Goal: Check status: Check status

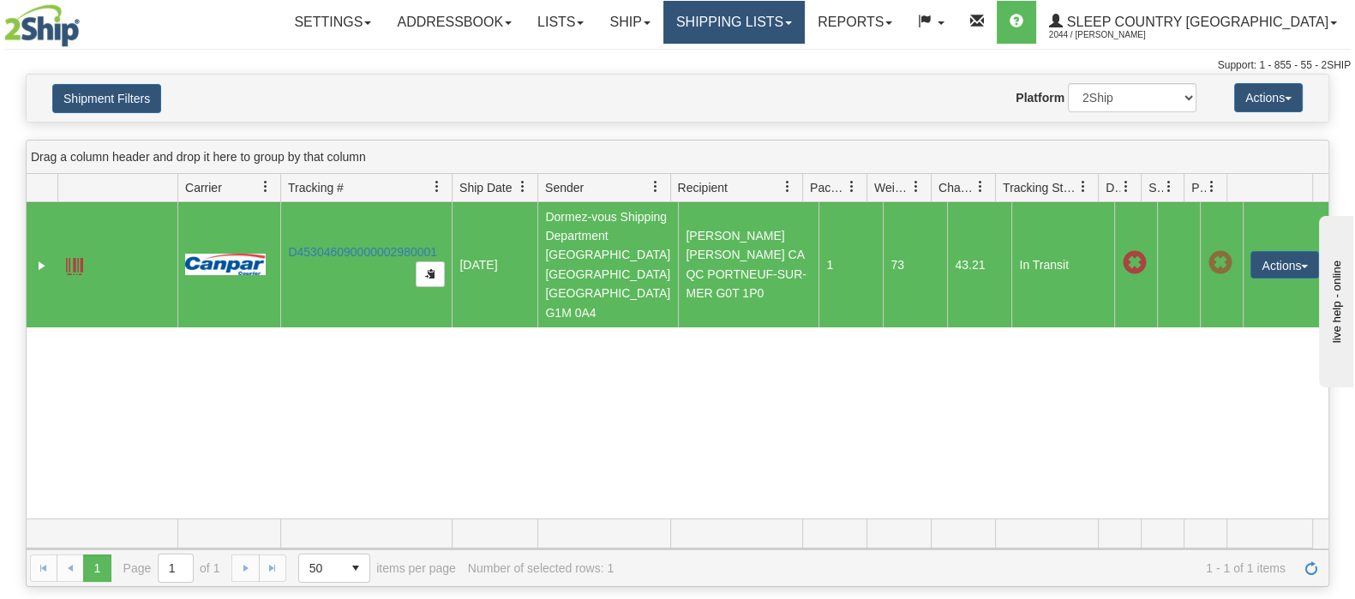
click at [805, 23] on link "Shipping lists" at bounding box center [733, 22] width 141 height 43
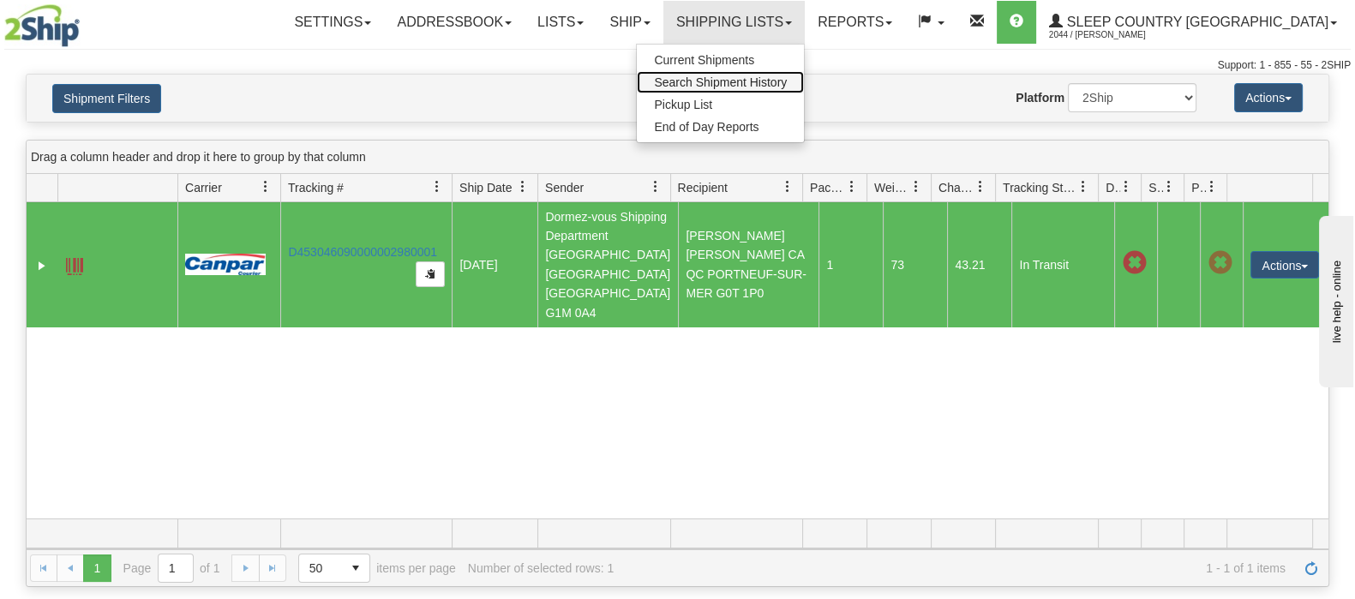
click at [787, 82] on span "Search Shipment History" at bounding box center [720, 82] width 133 height 14
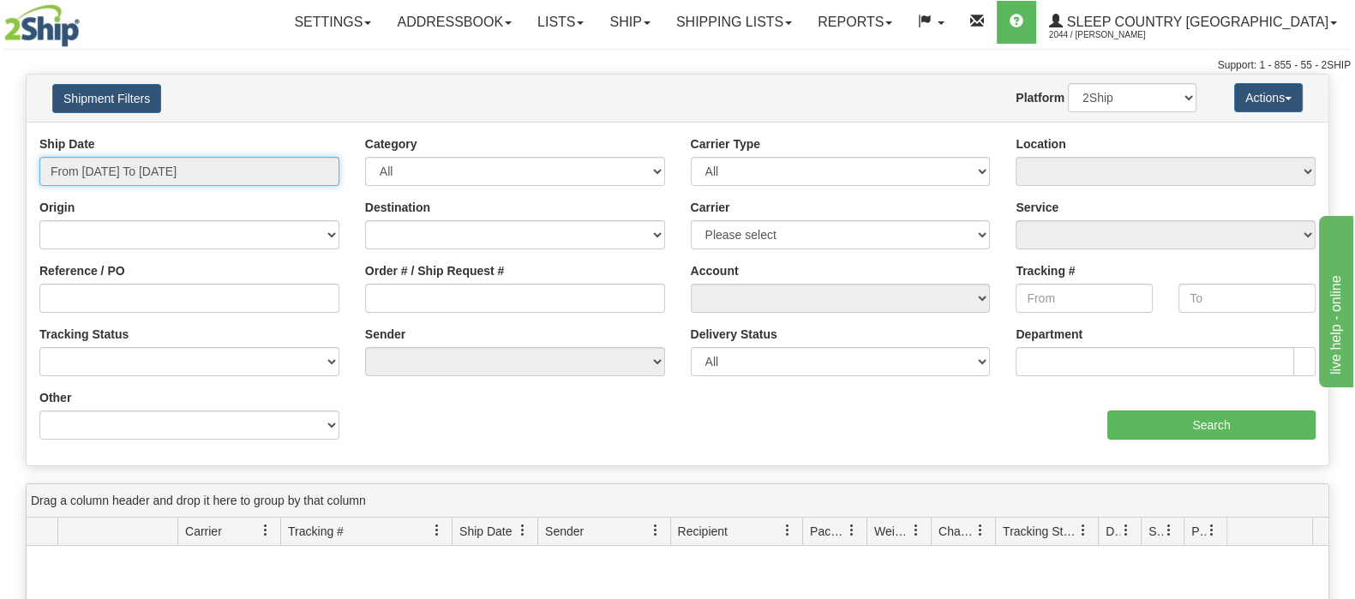
click at [151, 173] on input "From [DATE] To [DATE]" at bounding box center [189, 171] width 300 height 29
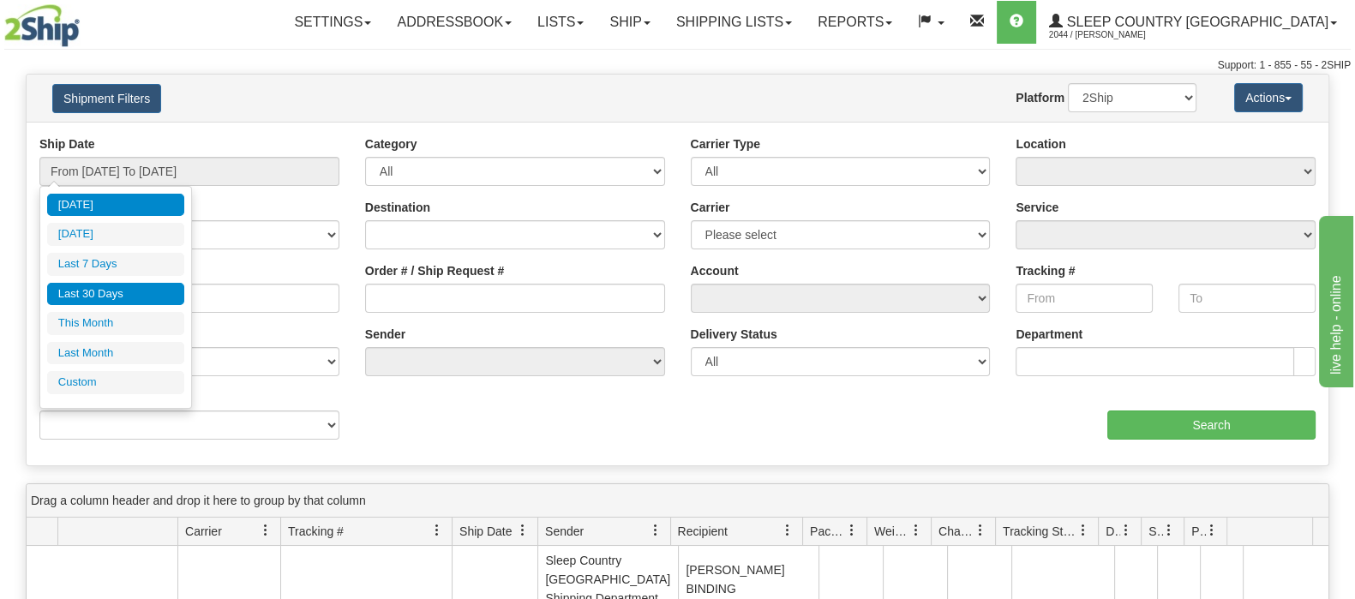
click at [136, 288] on li "Last 30 Days" at bounding box center [115, 294] width 137 height 23
type input "From [DATE] To [DATE]"
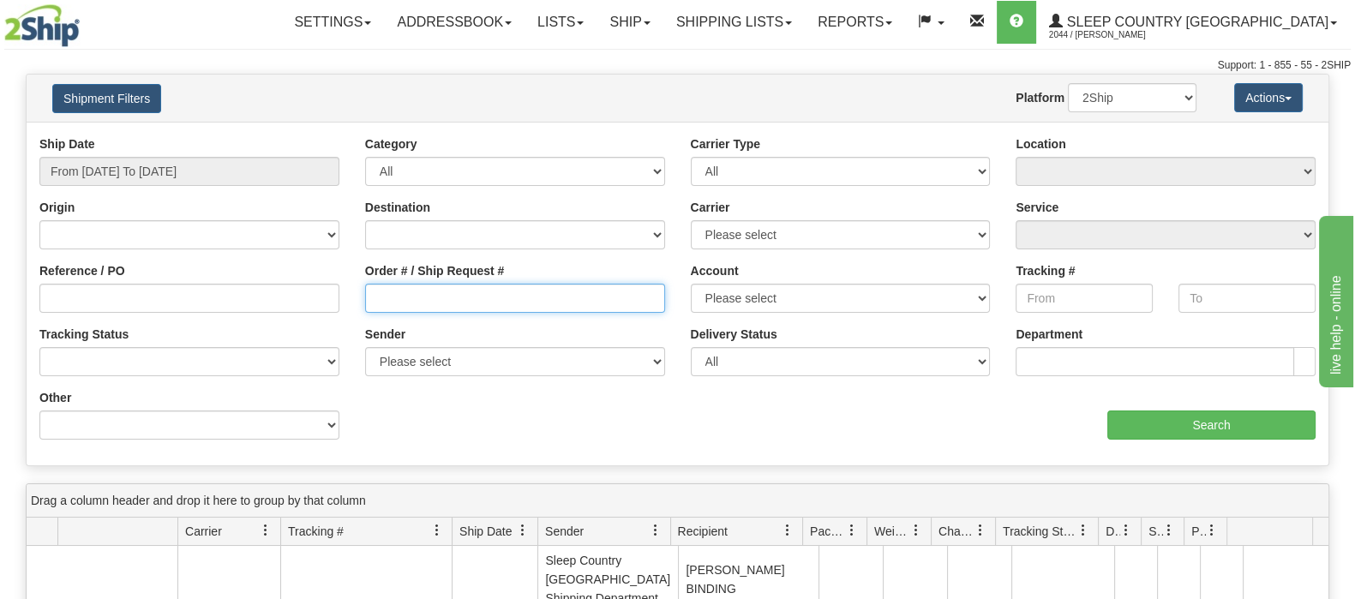
click at [411, 303] on input "Order # / Ship Request #" at bounding box center [515, 298] width 300 height 29
paste input "9002I126682"
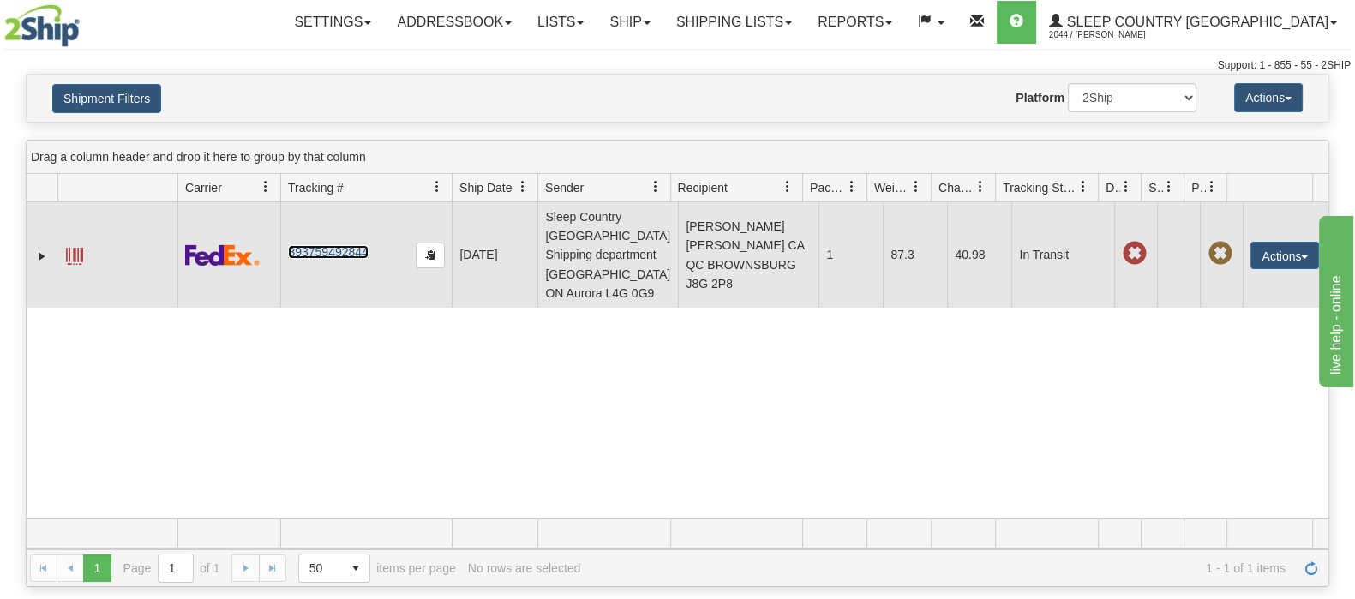
click at [349, 256] on link "393759492844" at bounding box center [328, 252] width 80 height 14
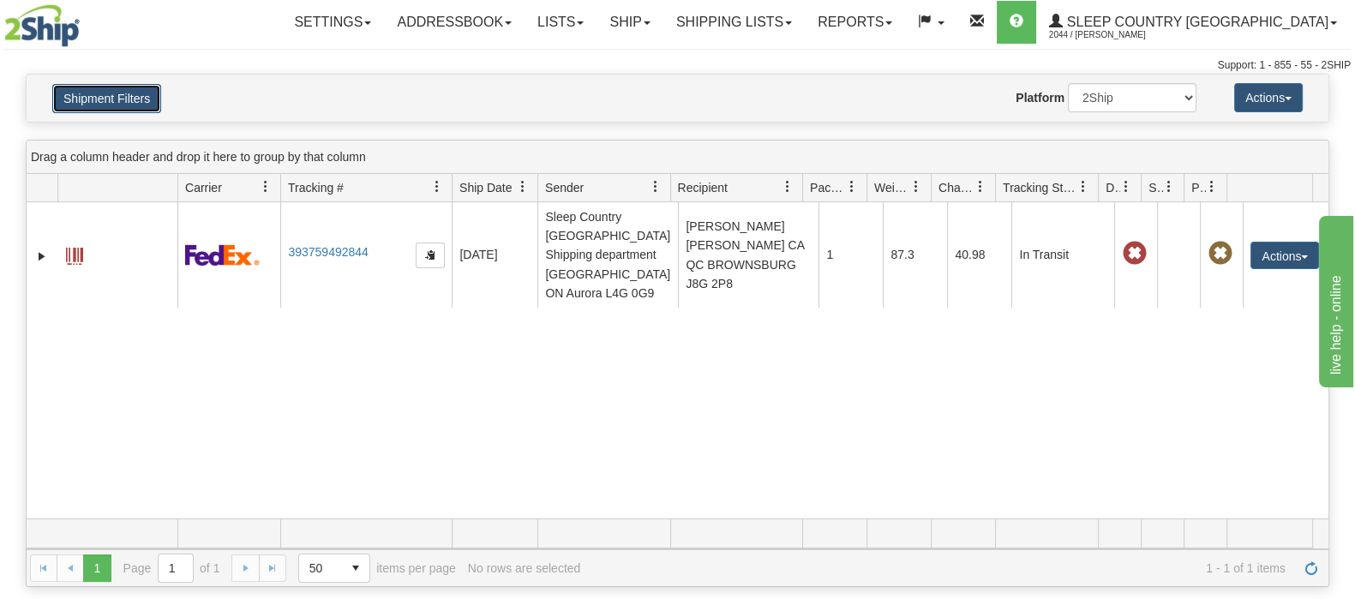
click at [118, 84] on button "Shipment Filters" at bounding box center [106, 98] width 109 height 29
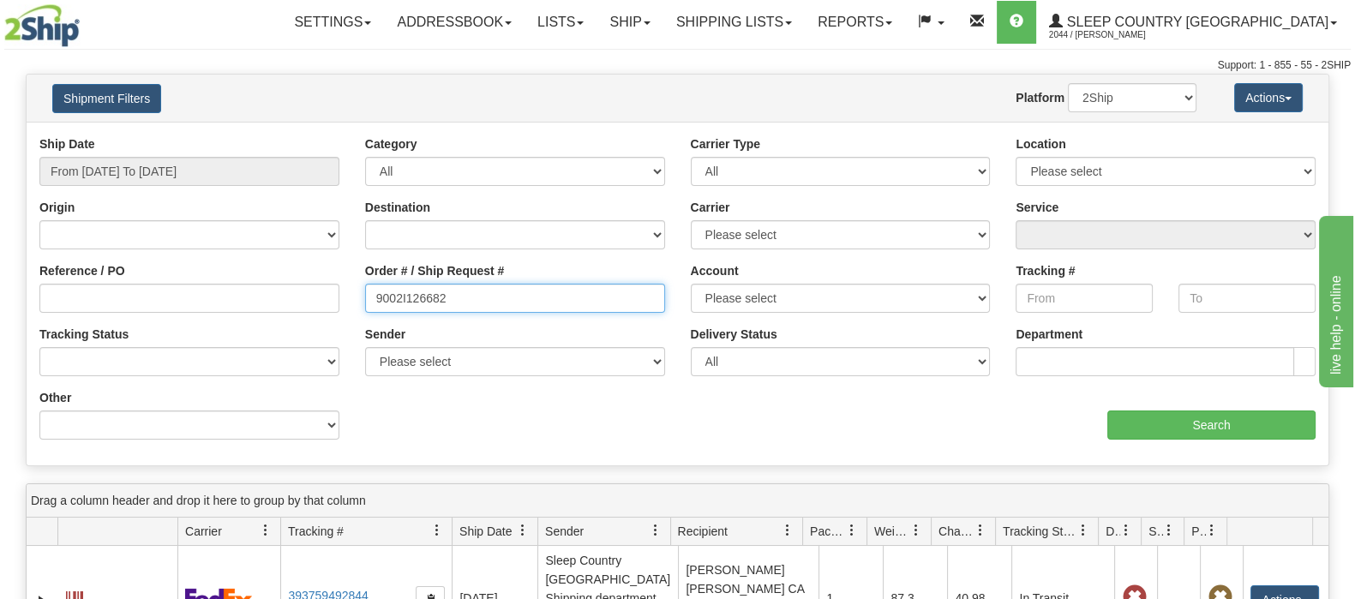
drag, startPoint x: 456, startPoint y: 305, endPoint x: 207, endPoint y: 280, distance: 250.7
click at [206, 135] on div "Reference / PO Order # / Ship Request # 9002I126682 Account Please select [GEOG…" at bounding box center [678, 135] width 1302 height 0
paste input "061691"
type input "9002I061691"
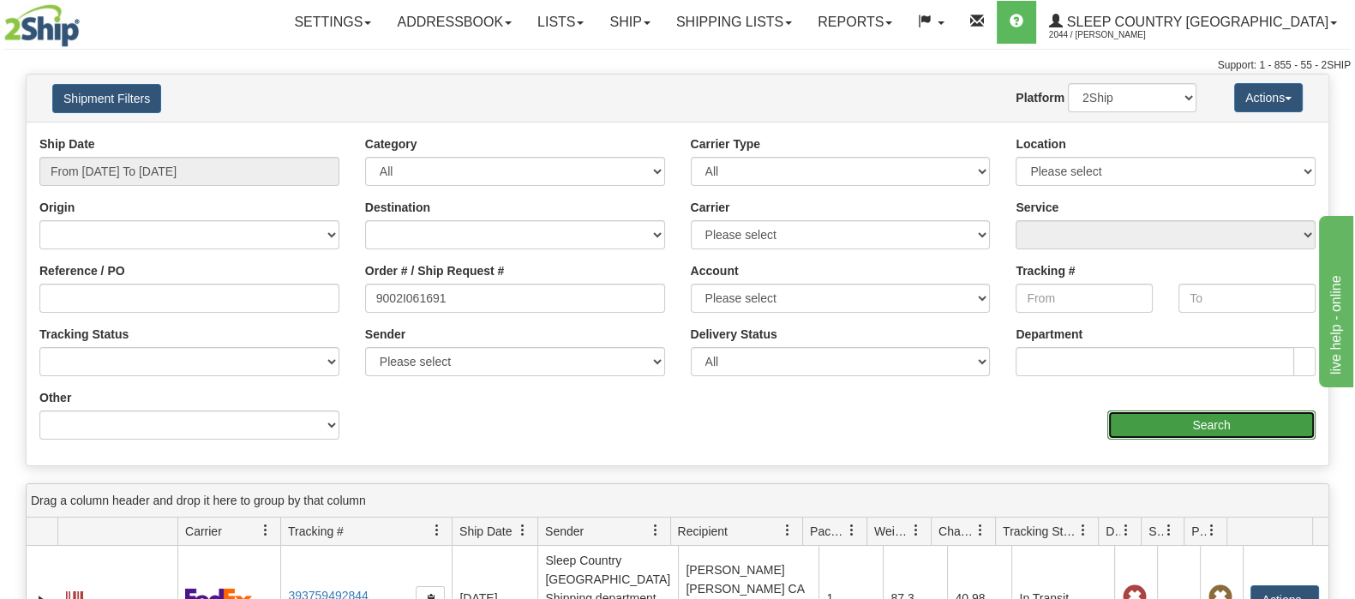
click at [1153, 417] on input "Search" at bounding box center [1212, 425] width 208 height 29
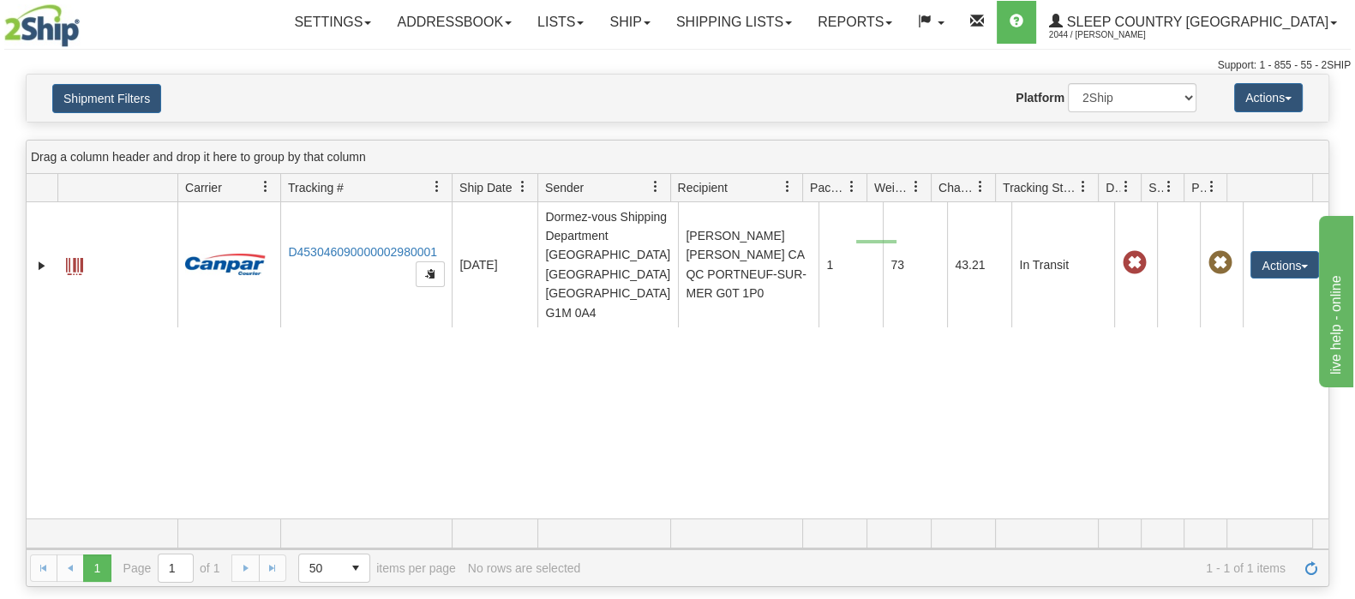
drag, startPoint x: 897, startPoint y: 243, endPoint x: 849, endPoint y: 237, distance: 48.4
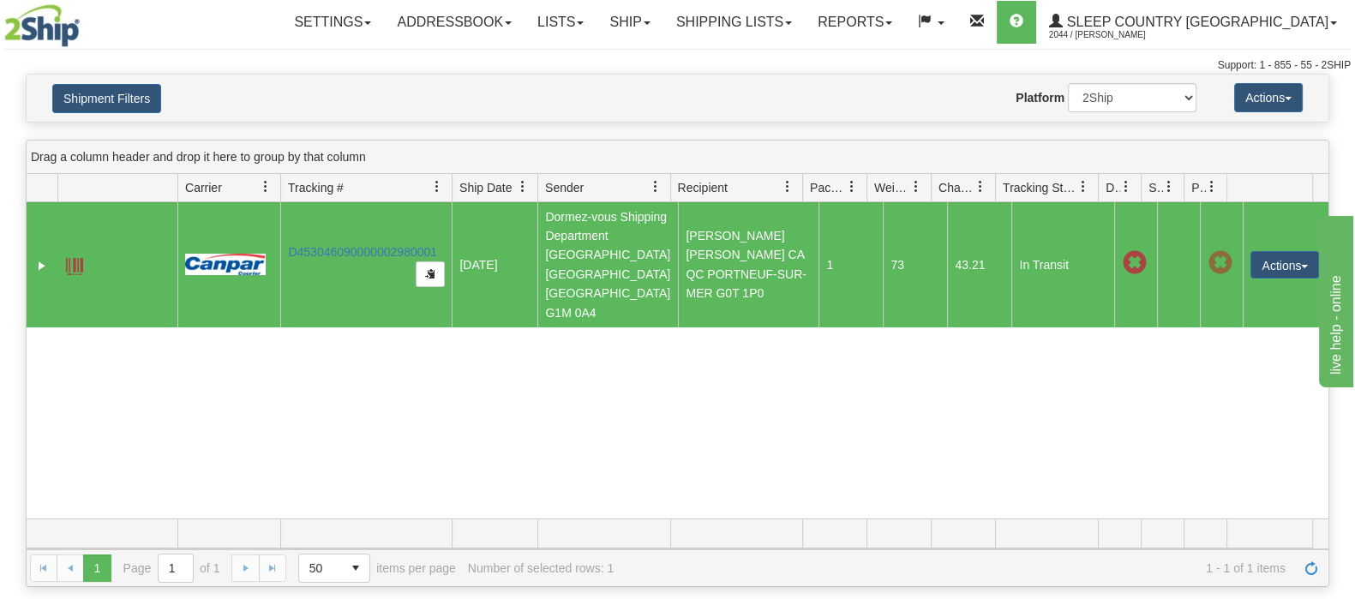
click at [951, 335] on div "31570243 2044 D453046090000002980001 [DATE] [DATE] 11:28:49 AM Dormez-vous Ship…" at bounding box center [678, 360] width 1302 height 316
click at [36, 257] on link "Expand" at bounding box center [41, 265] width 17 height 17
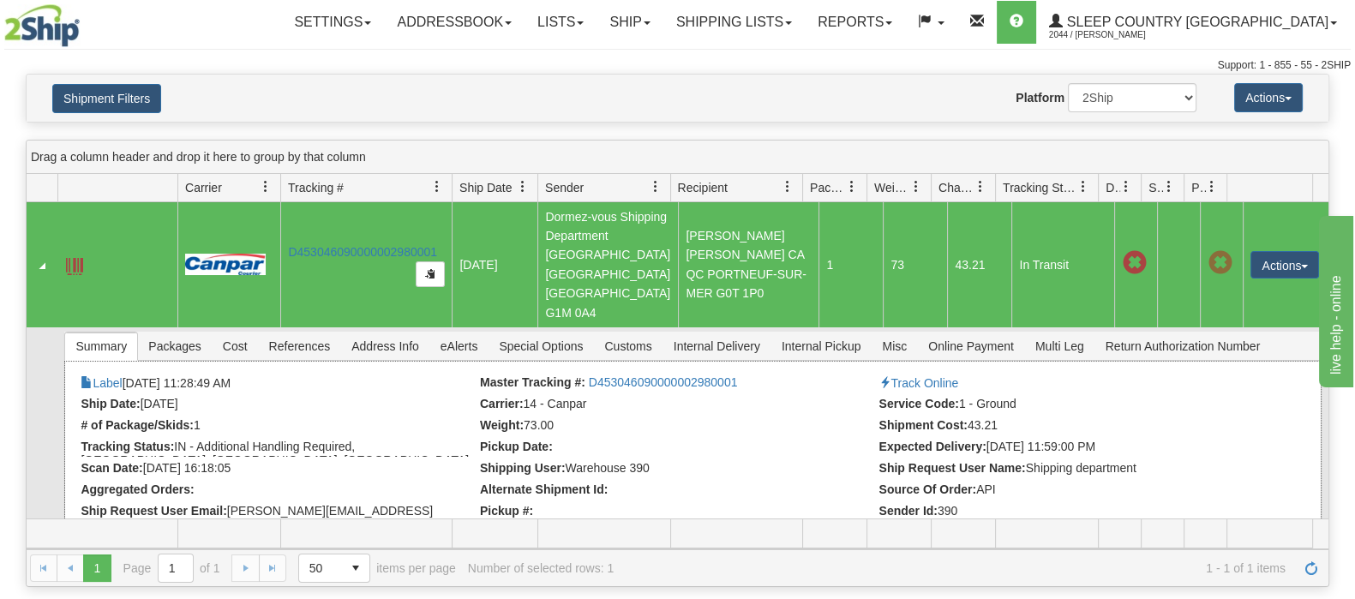
drag, startPoint x: 594, startPoint y: 385, endPoint x: 521, endPoint y: 384, distance: 72.9
click at [521, 418] on li "Weight: 73.00" at bounding box center [677, 426] width 395 height 17
